Goal: Information Seeking & Learning: Learn about a topic

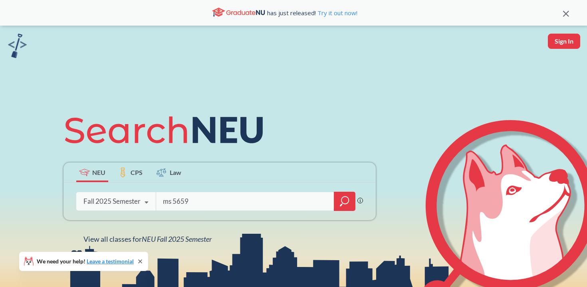
type input "ms 5659"
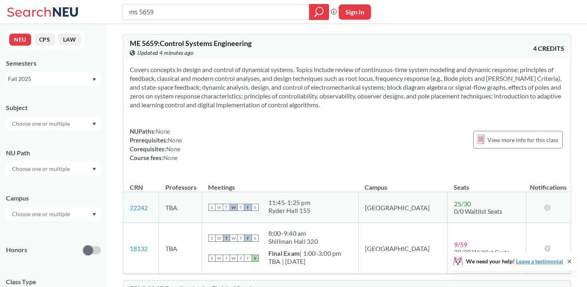
click at [240, 72] on section "Covers concepts in design and control of dynamical systems. Topics include revi…" at bounding box center [347, 87] width 435 height 44
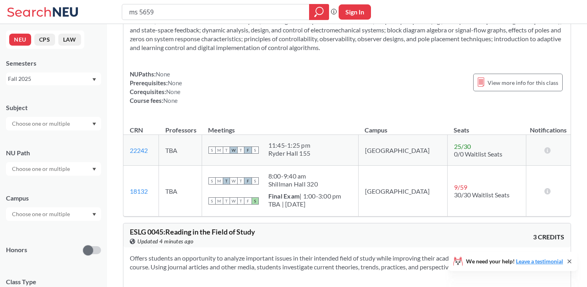
scroll to position [58, 0]
click at [309, 69] on div "NUPaths: None Prerequisites: None Corequisites: None Course fees: None View mor…" at bounding box center [347, 86] width 435 height 35
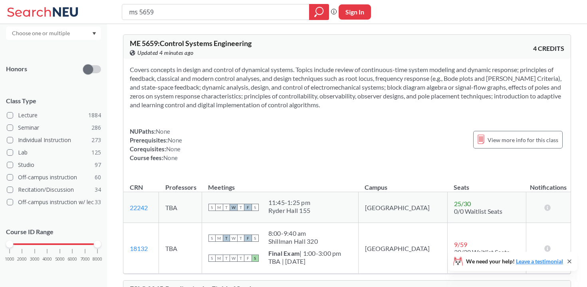
scroll to position [0, 0]
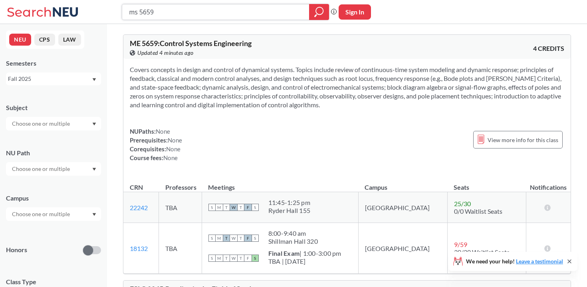
click at [134, 12] on input "ms 5659" at bounding box center [215, 12] width 175 height 14
type input "me 5659"
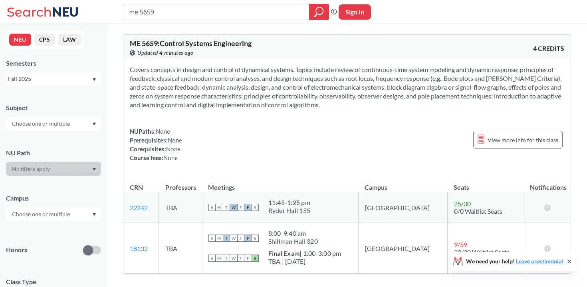
click at [52, 214] on input "text" at bounding box center [41, 214] width 67 height 10
click at [175, 142] on span "None" at bounding box center [175, 139] width 14 height 7
type input "ms 5659"
